Goal: Ask a question

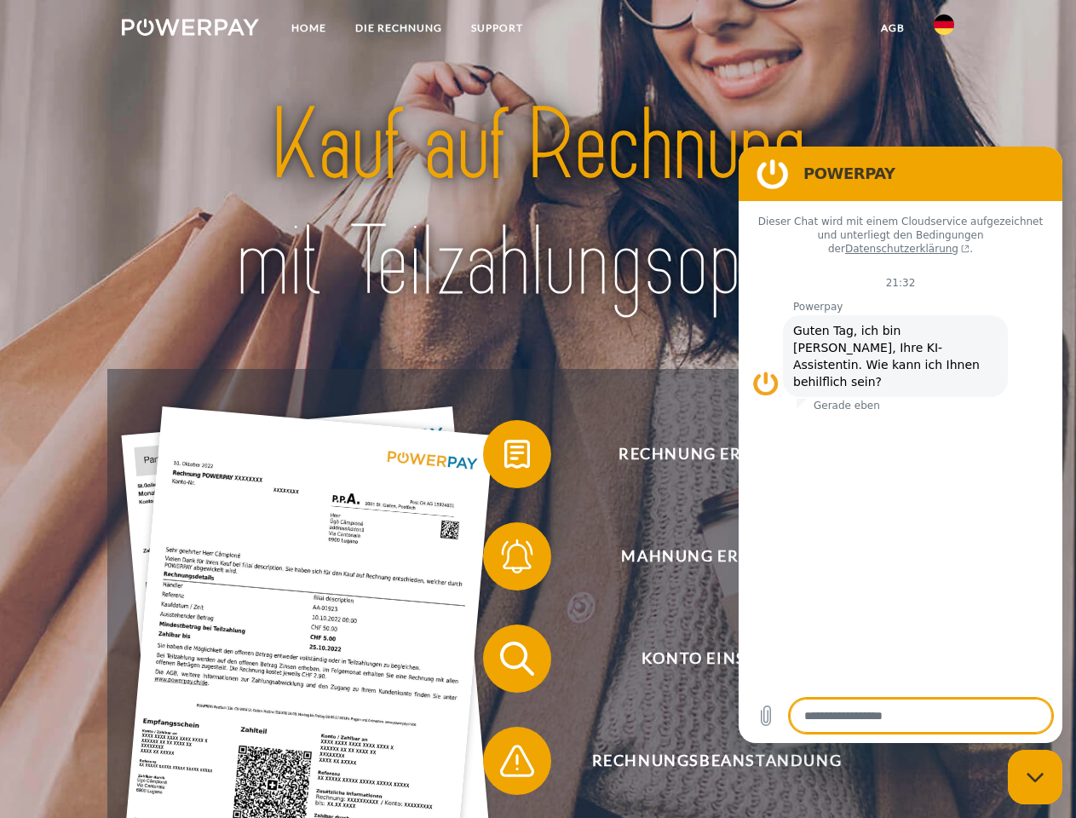
click at [190, 30] on img at bounding box center [190, 27] width 137 height 17
click at [944, 30] on img at bounding box center [944, 24] width 20 height 20
click at [892, 28] on link "agb" at bounding box center [892, 28] width 53 height 31
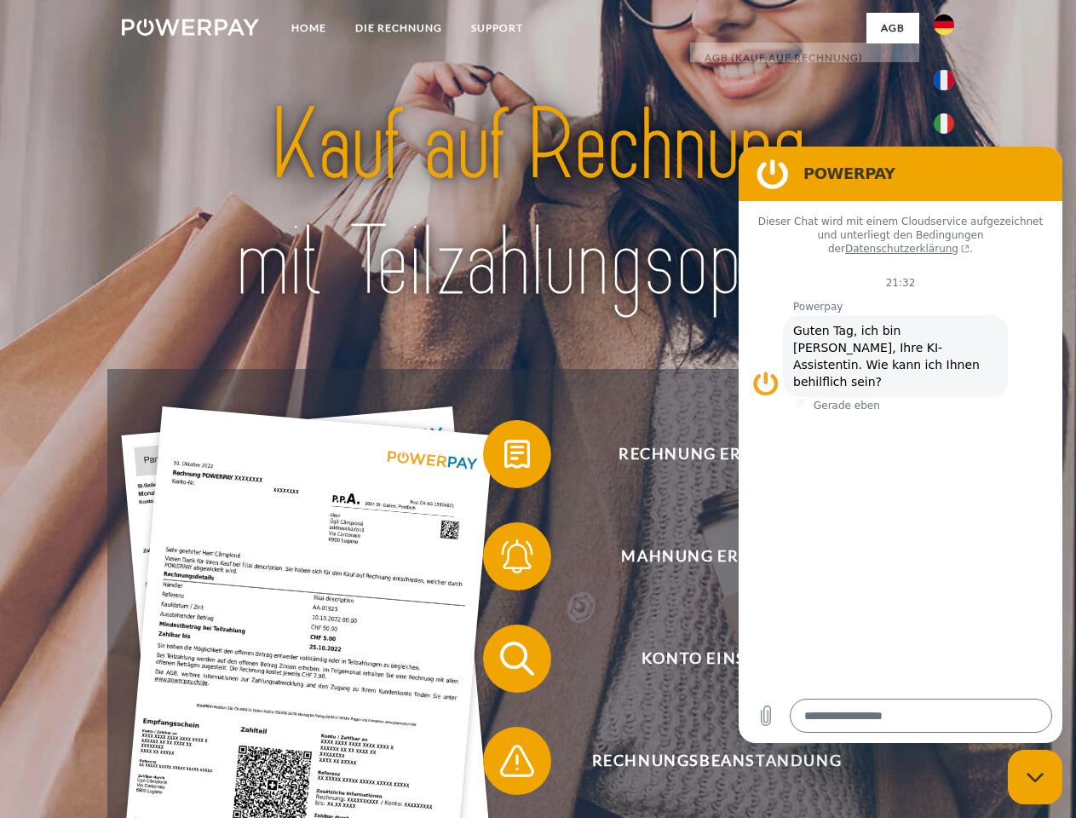
click at [504, 458] on span at bounding box center [491, 454] width 85 height 85
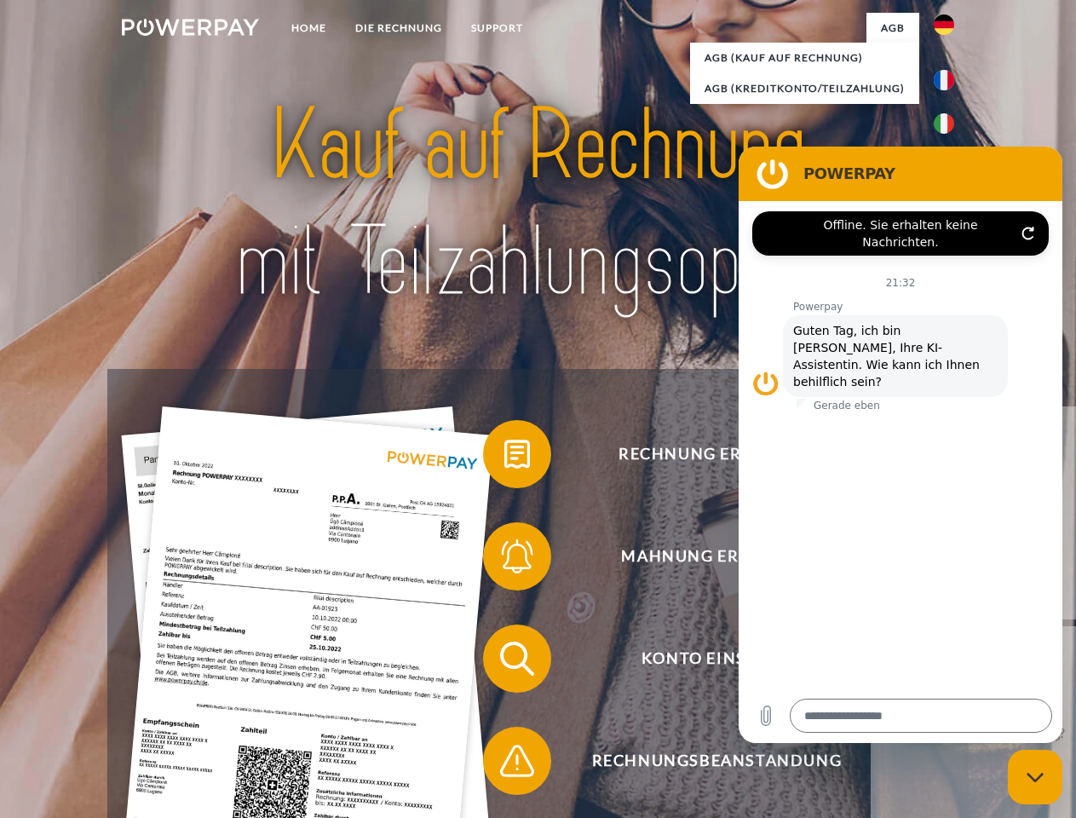
click at [504, 560] on span at bounding box center [491, 556] width 85 height 85
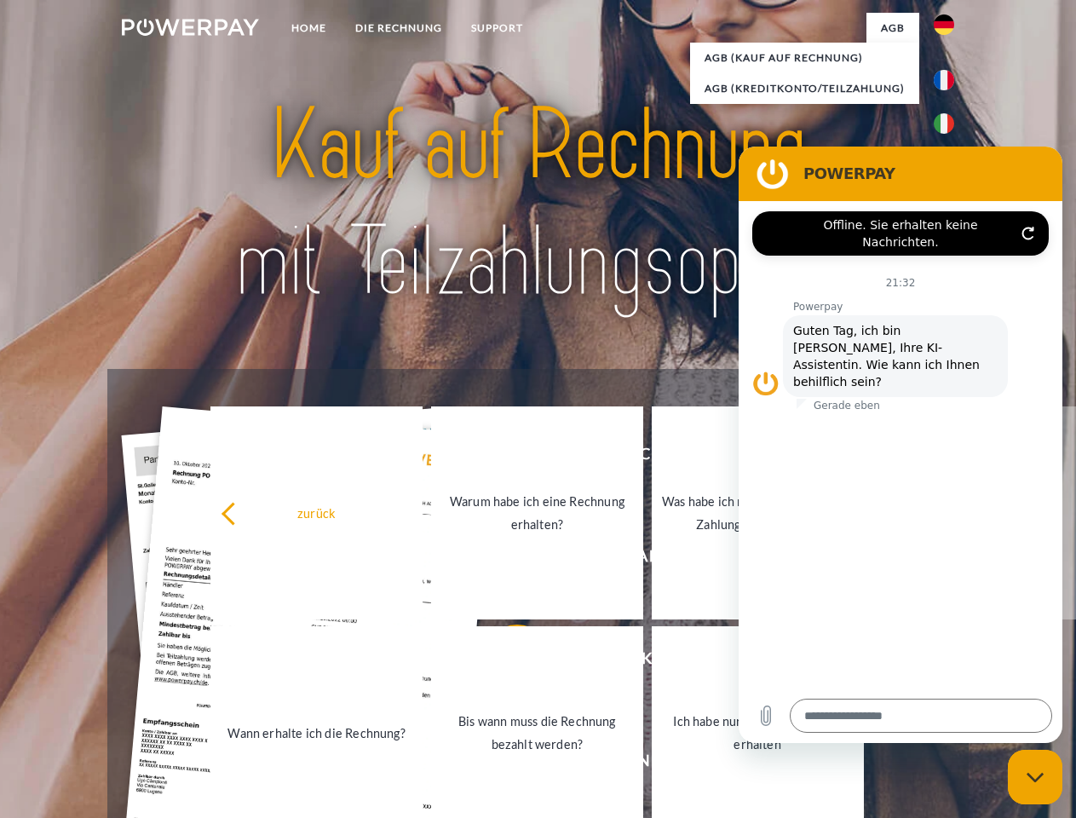
click at [504, 662] on link "Bis wann muss die Rechnung bezahlt werden?" at bounding box center [537, 732] width 212 height 213
click at [504, 764] on span at bounding box center [491, 760] width 85 height 85
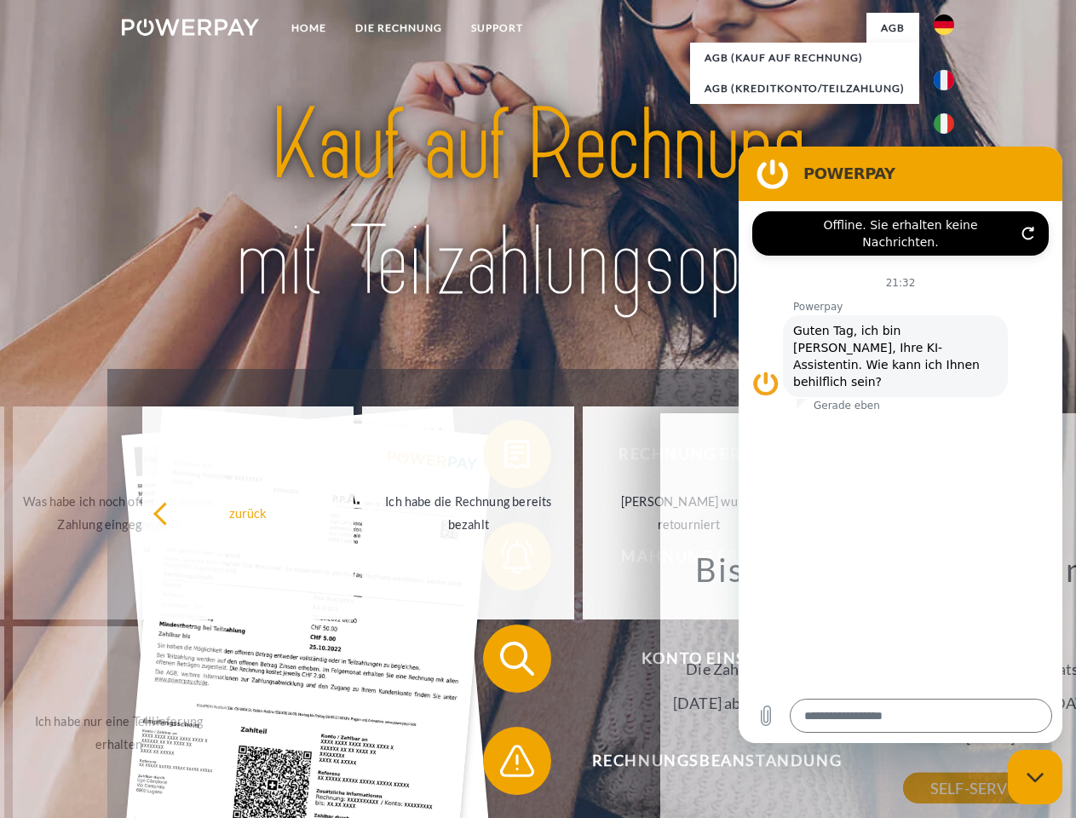
click at [1035, 777] on icon "Messaging-Fenster schließen" at bounding box center [1036, 777] width 18 height 11
type textarea "*"
